Goal: Task Accomplishment & Management: Use online tool/utility

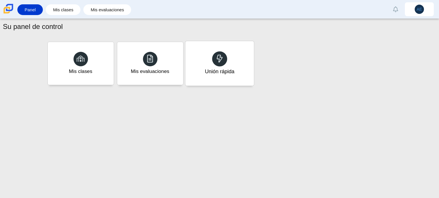
click at [221, 77] on div "Unión rápida" at bounding box center [219, 63] width 69 height 45
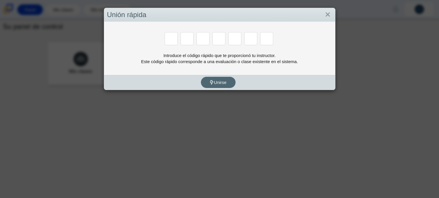
click at [221, 77] on button "Unirse" at bounding box center [218, 82] width 35 height 11
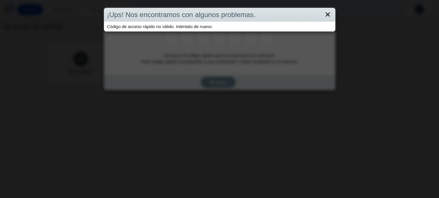
click at [330, 14] on link "Cerca" at bounding box center [328, 15] width 9 height 10
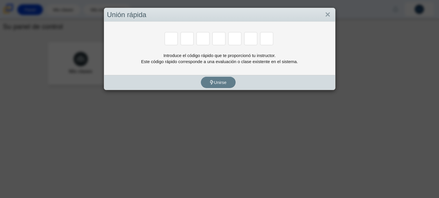
click at [177, 40] on input "Introduzca el código de acceso dígito 1" at bounding box center [171, 38] width 13 height 13
type input "B"
type input "M"
type input "G"
type input "B"
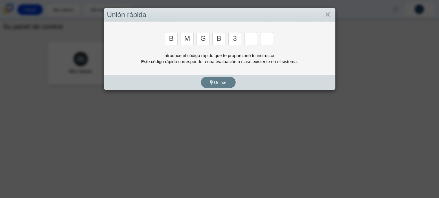
type input "3"
type input "5"
type input "V"
type input "B"
type input "3"
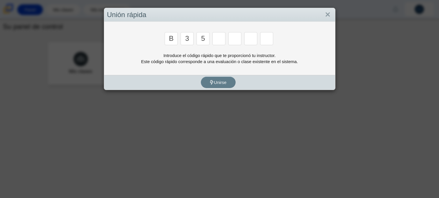
type input "5"
type input "3"
type input "m"
type input "3"
type input "5"
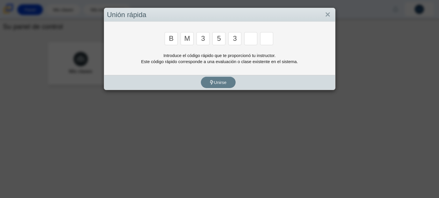
type input "3"
type input "g"
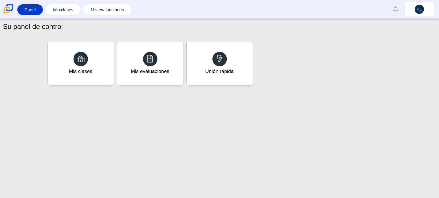
type input "b"
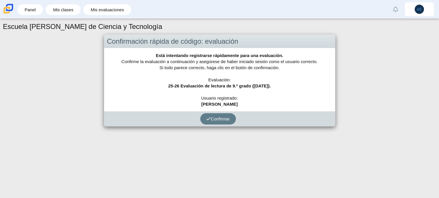
click at [227, 125] on div "Confirmar" at bounding box center [218, 119] width 228 height 15
click at [224, 115] on button "Confirmar" at bounding box center [218, 118] width 36 height 11
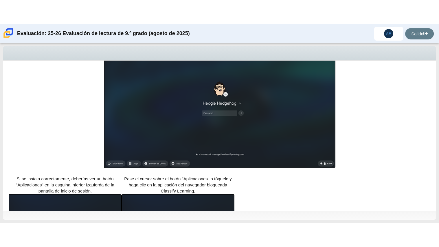
scroll to position [117, 0]
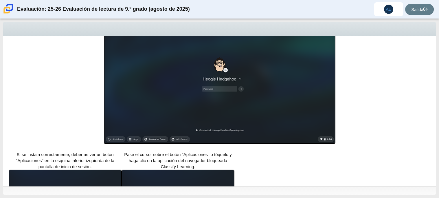
click at [227, 117] on img at bounding box center [220, 78] width 232 height 131
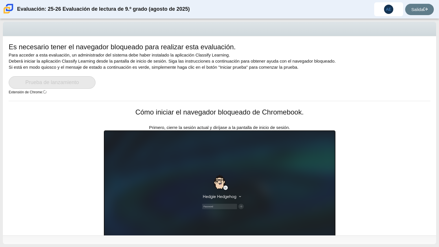
scroll to position [98, 0]
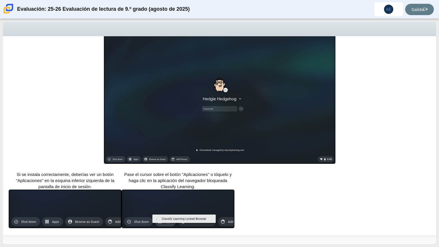
click at [140, 198] on img at bounding box center [178, 208] width 113 height 39
click at [276, 114] on img at bounding box center [220, 98] width 232 height 131
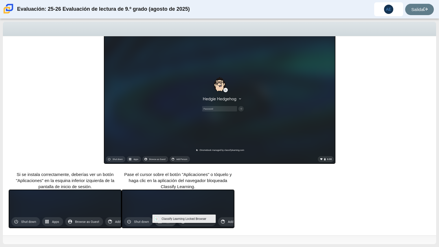
scroll to position [0, 0]
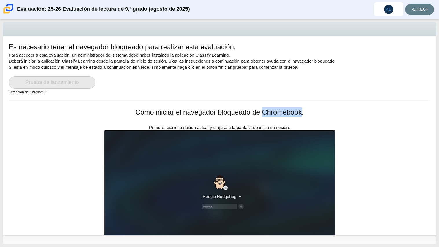
click at [425, 95] on div "Es necesario tener el navegador bloqueado para realizar esta evaluación. Para a…" at bounding box center [220, 71] width 422 height 59
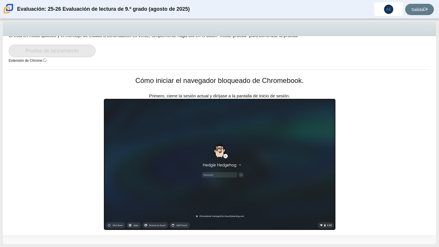
scroll to position [33, 0]
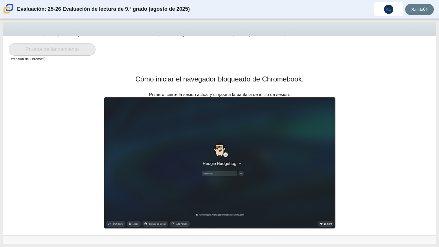
click at [196, 164] on img at bounding box center [220, 162] width 232 height 131
click at [176, 155] on img at bounding box center [220, 162] width 232 height 131
click at [233, 143] on img at bounding box center [220, 162] width 232 height 131
click at [400, 142] on div "Es necesario tener el navegador bloqueado para realizar esta evaluación. Para a…" at bounding box center [220, 102] width 434 height 199
click at [400, 146] on div "Es necesario tener el navegador bloqueado para realizar esta evaluación. Para a…" at bounding box center [220, 102] width 434 height 199
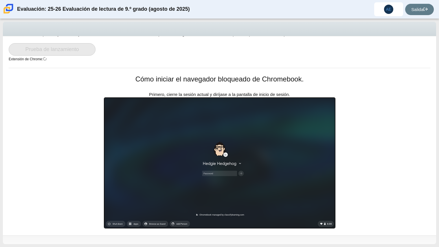
click at [400, 146] on div "Es necesario tener el navegador bloqueado para realizar esta evaluación. Para a…" at bounding box center [220, 102] width 434 height 199
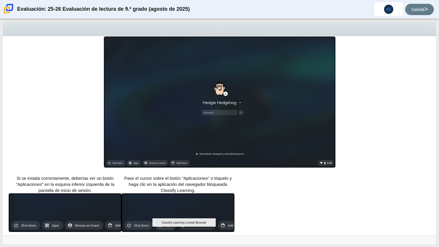
scroll to position [98, 0]
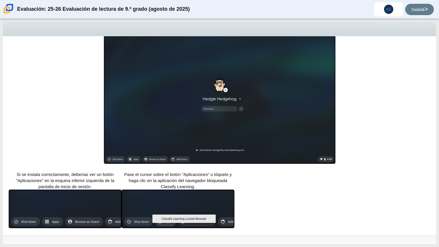
click at [183, 198] on img at bounding box center [178, 208] width 113 height 39
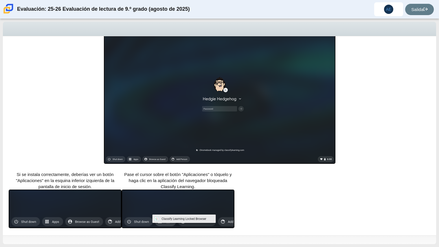
click at [183, 198] on img at bounding box center [178, 208] width 113 height 39
click at [313, 198] on div "Es necesario tener el navegador bloqueado para realizar esta evaluación. Para a…" at bounding box center [220, 135] width 434 height 199
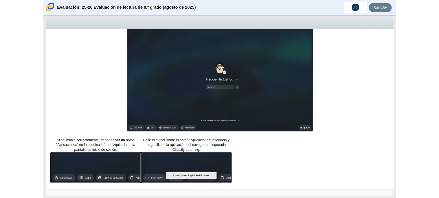
scroll to position [0, 0]
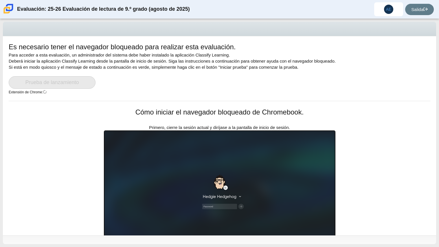
click at [313, 198] on img at bounding box center [220, 195] width 232 height 131
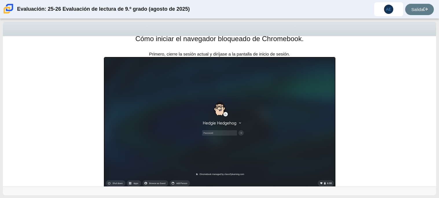
scroll to position [72, 0]
